Goal: Find specific page/section: Find specific page/section

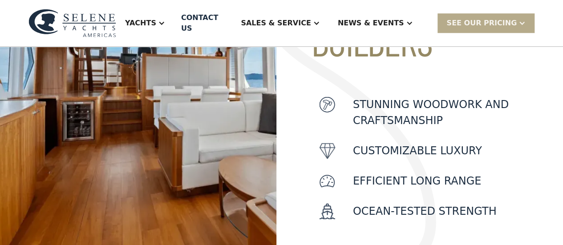
scroll to position [277, 0]
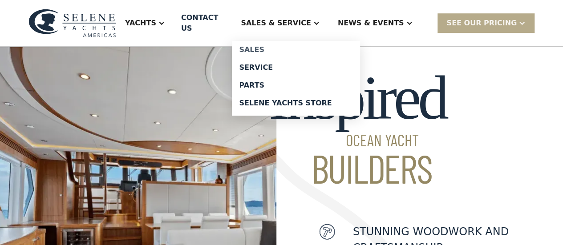
click at [263, 51] on div "Sales" at bounding box center [296, 49] width 114 height 7
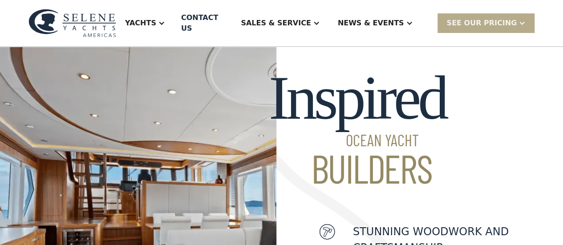
scroll to position [331, 0]
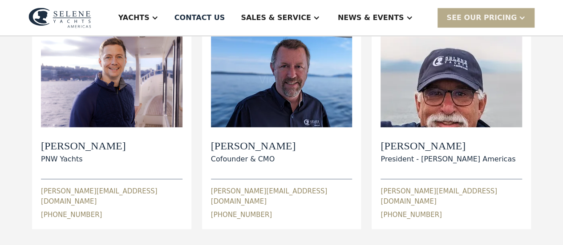
scroll to position [222, 0]
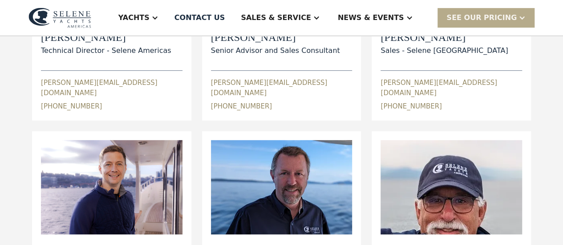
click at [411, 44] on h2 "[PERSON_NAME]" at bounding box center [443, 37] width 127 height 13
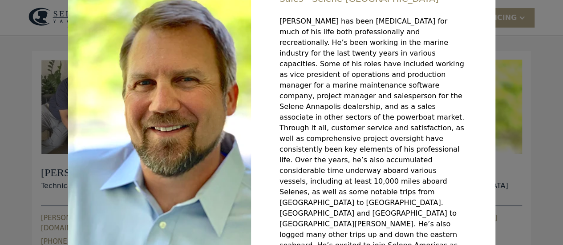
scroll to position [44, 0]
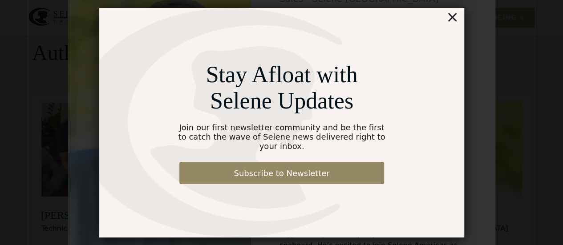
click at [452, 20] on div "×" at bounding box center [451, 17] width 13 height 18
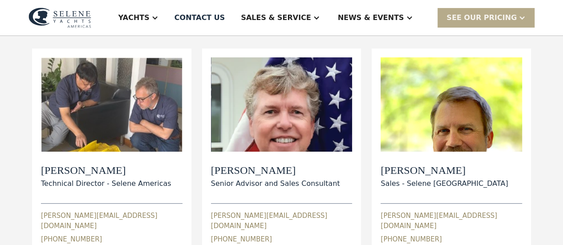
scroll to position [133, 0]
